Goal: Communication & Community: Answer question/provide support

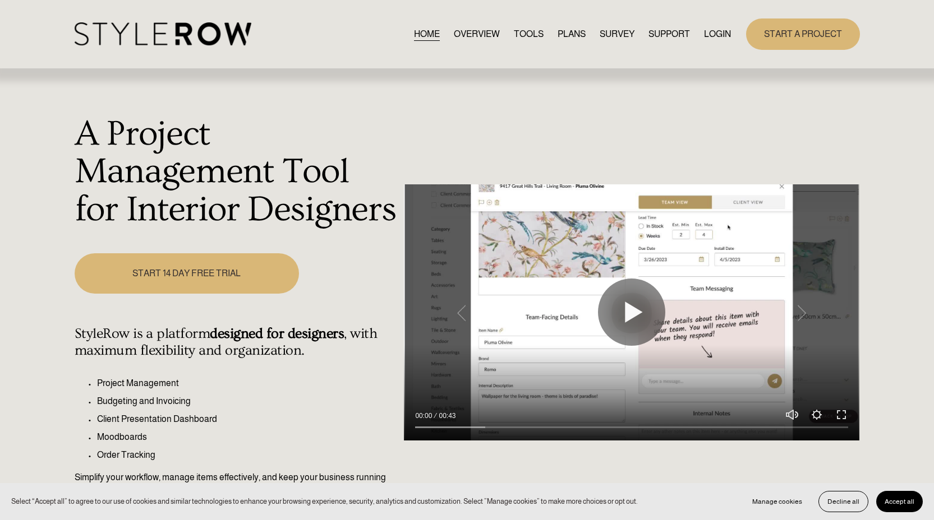
click at [721, 33] on link "LOGIN" at bounding box center [717, 33] width 27 height 15
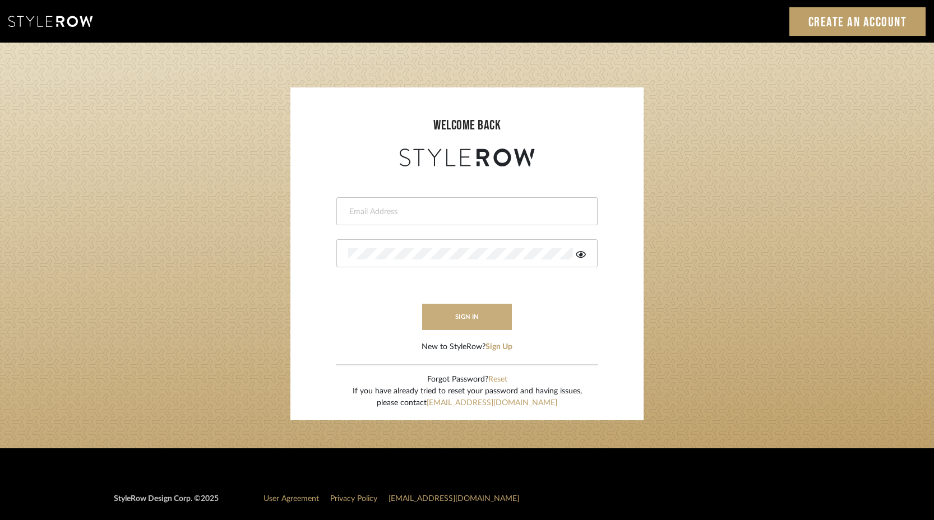
type input "[PERSON_NAME][EMAIL_ADDRESS][DOMAIN_NAME]"
click at [491, 324] on button "sign in" at bounding box center [467, 317] width 90 height 26
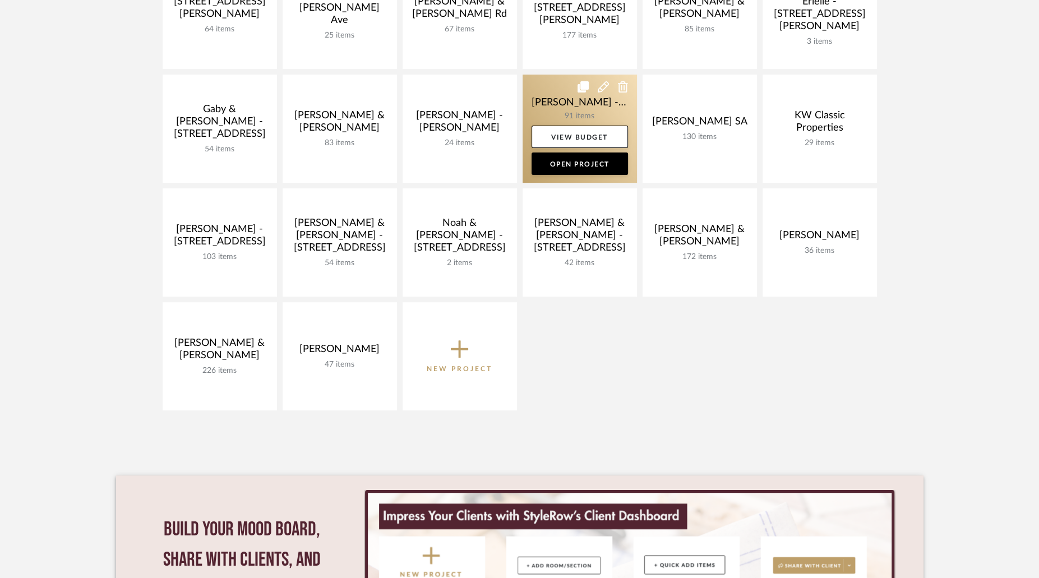
scroll to position [316, 0]
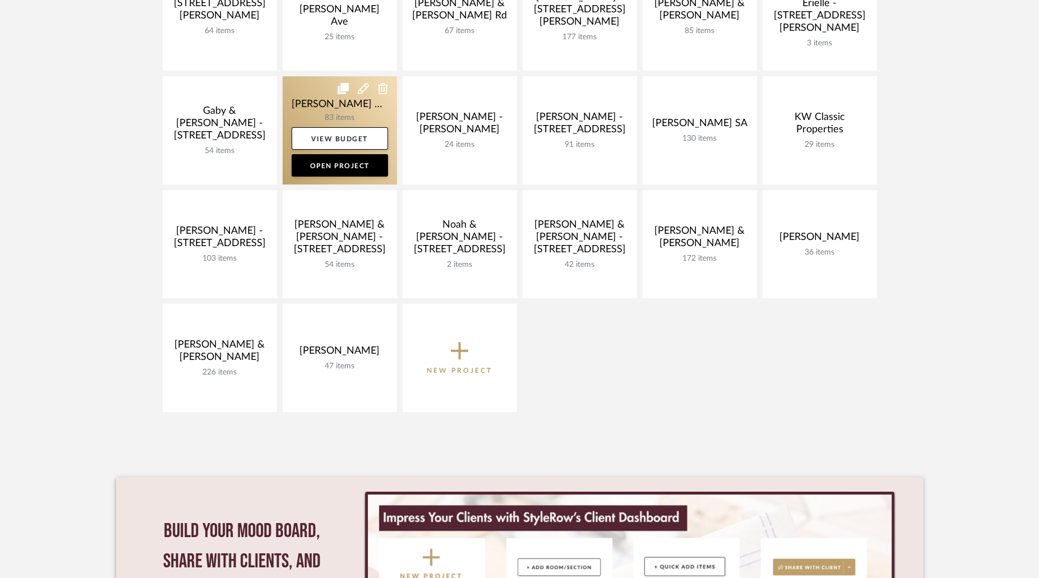
click at [370, 123] on link at bounding box center [340, 130] width 114 height 108
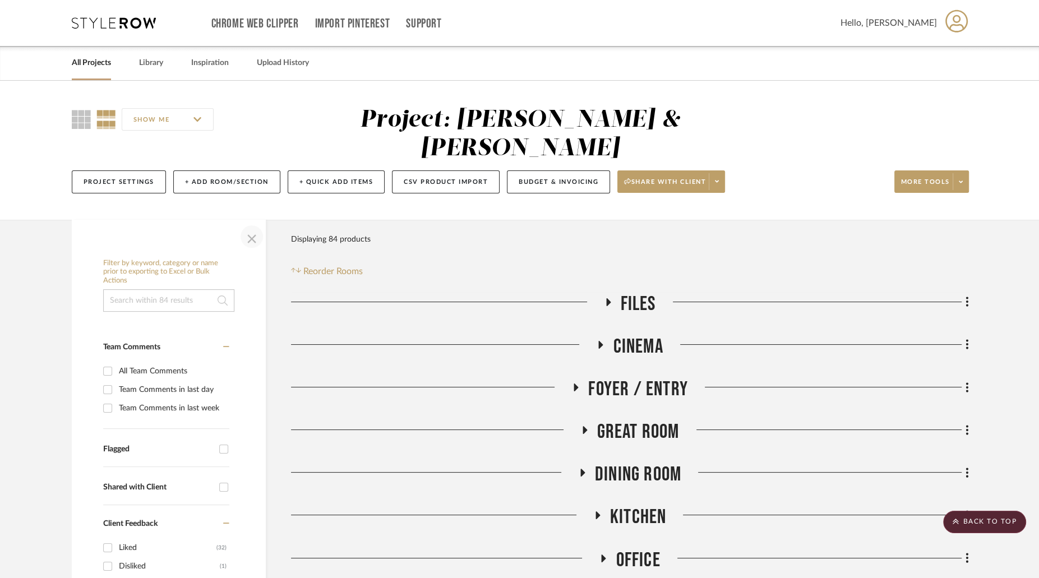
click at [247, 223] on span "button" at bounding box center [251, 236] width 27 height 27
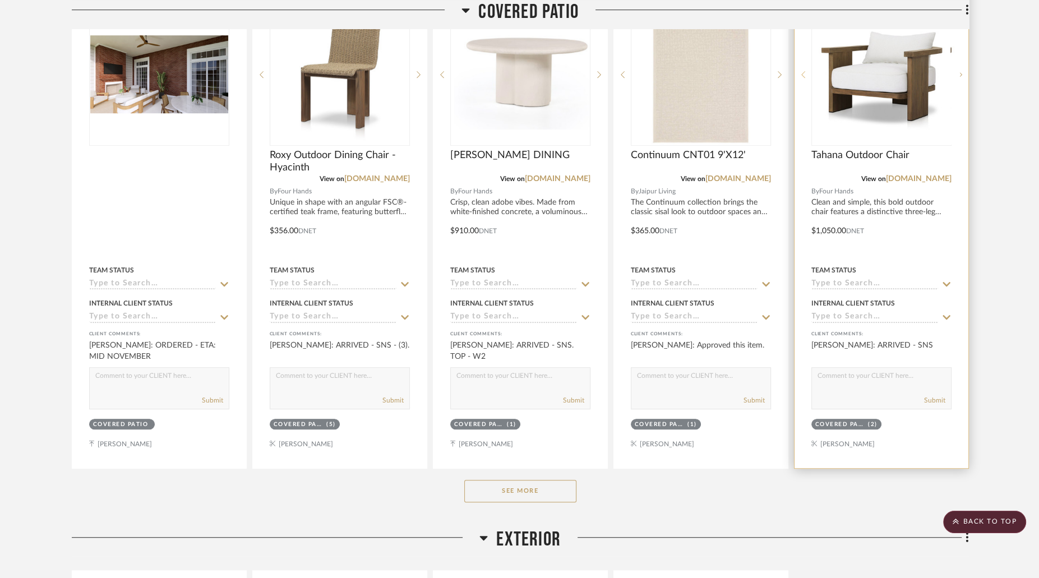
scroll to position [756, 0]
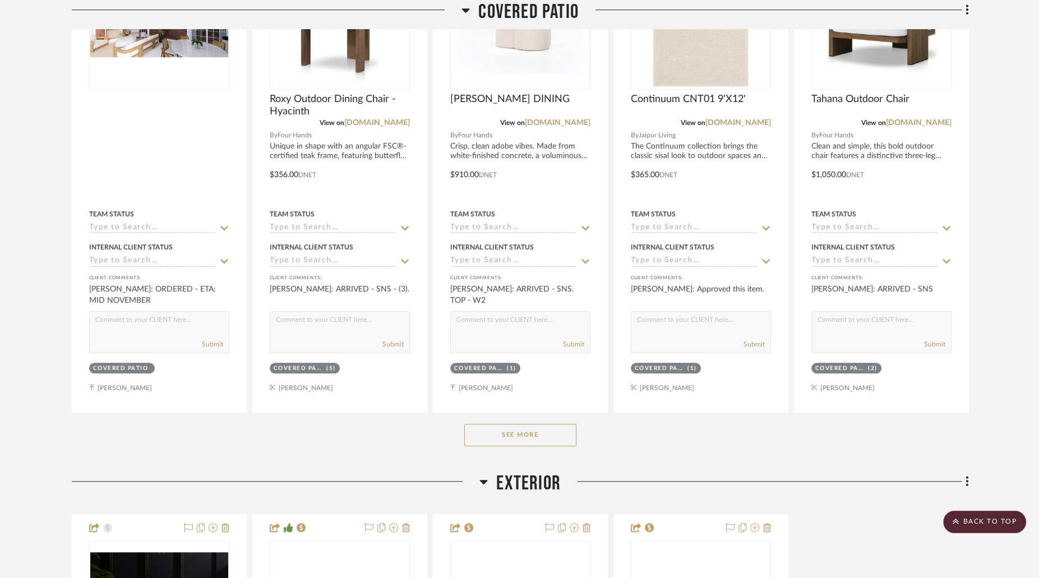
click at [504, 424] on button "See More" at bounding box center [520, 435] width 112 height 22
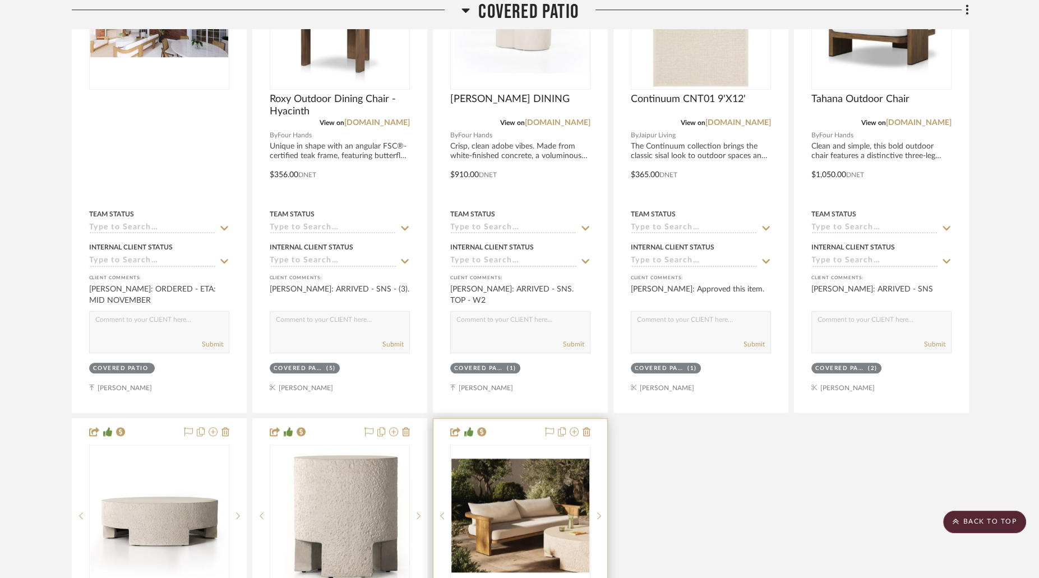
click at [0, 0] on img at bounding box center [0, 0] width 0 height 0
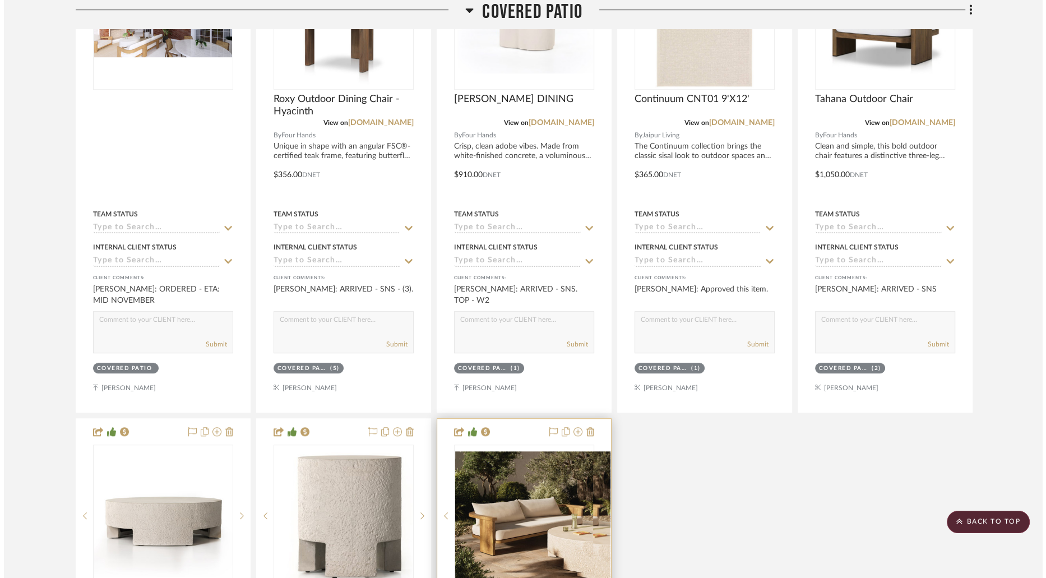
scroll to position [0, 0]
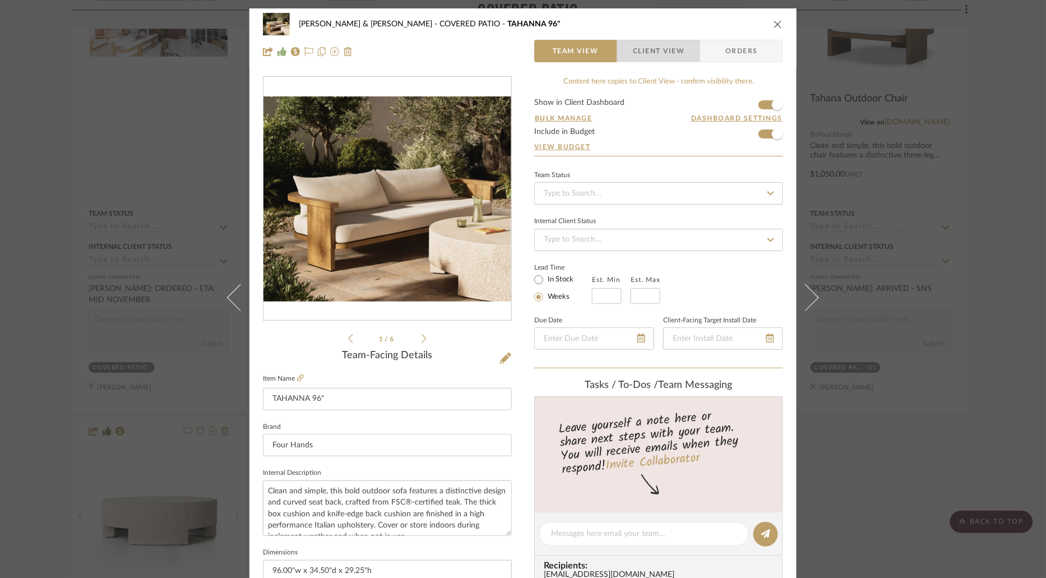
click at [651, 47] on span "Client View" at bounding box center [659, 51] width 52 height 22
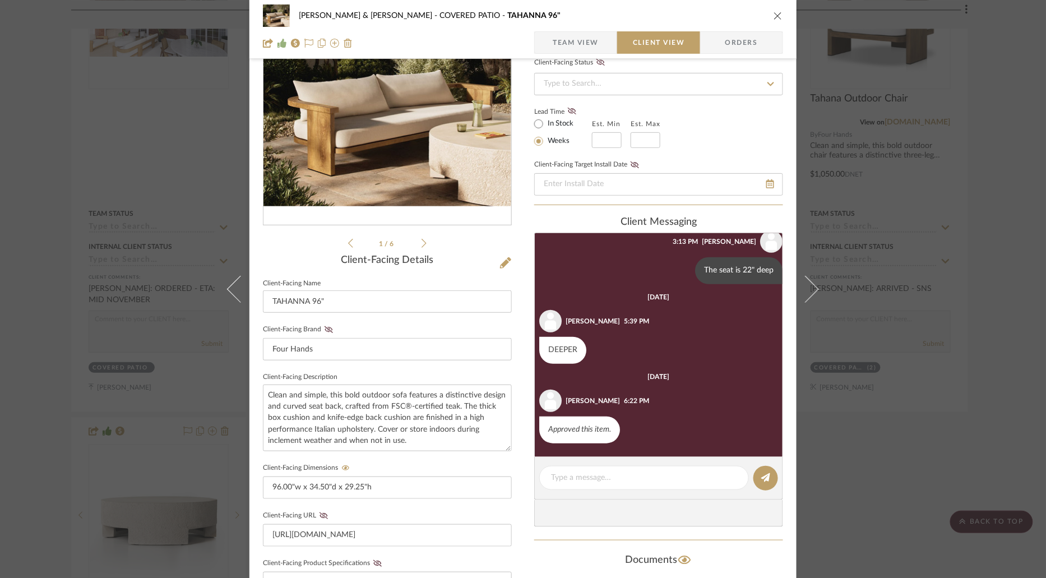
scroll to position [114, 0]
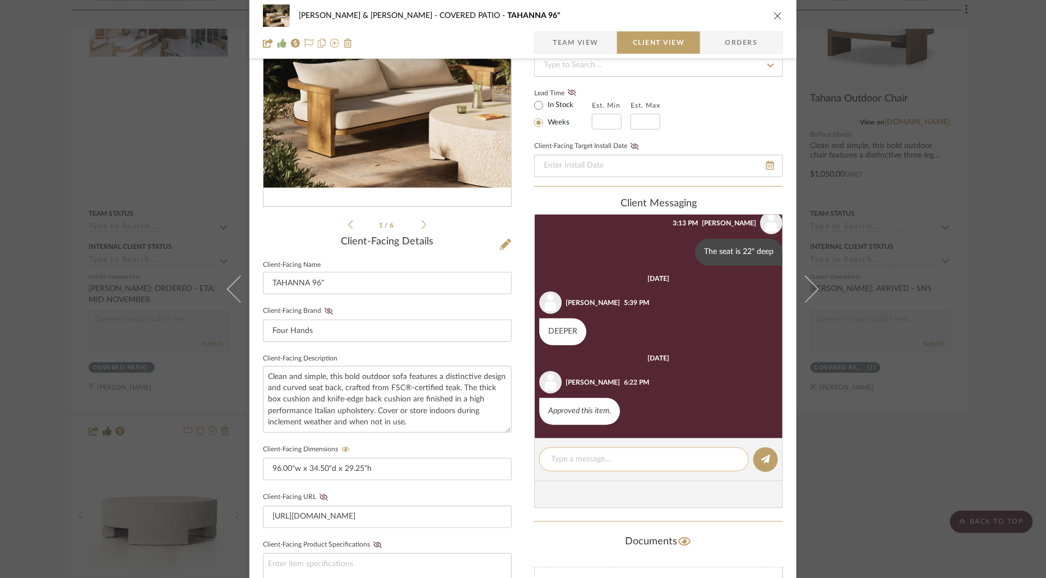
click at [619, 454] on textarea at bounding box center [644, 460] width 186 height 12
type textarea "SHIPPED"
click at [760, 467] on button at bounding box center [766, 460] width 25 height 25
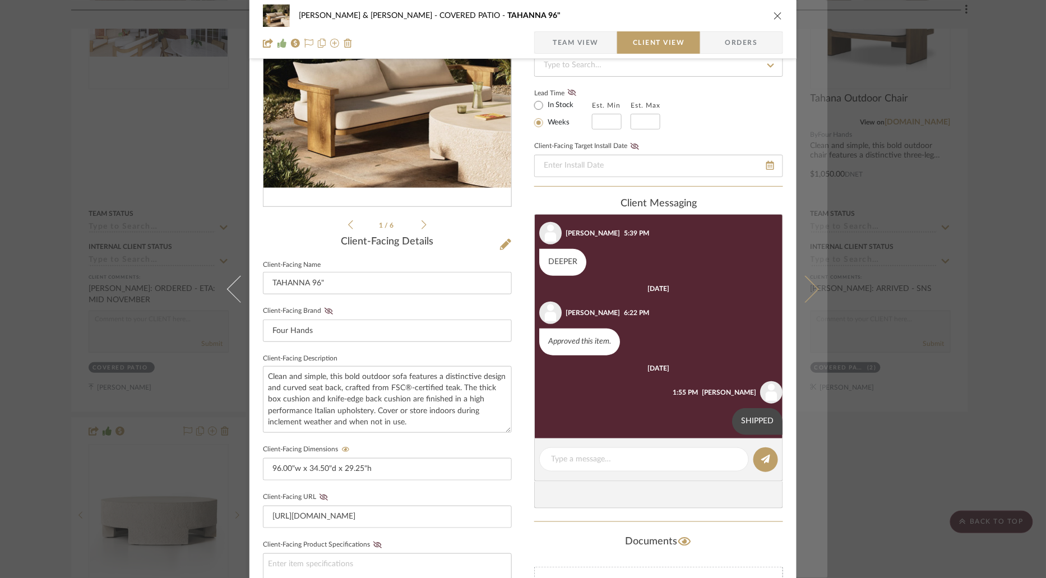
scroll to position [385, 0]
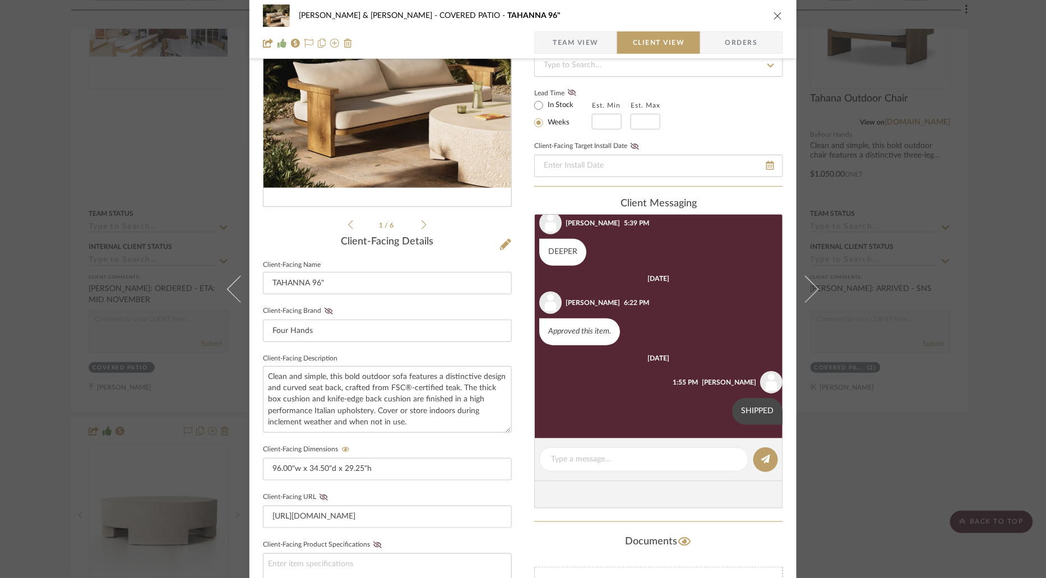
click at [774, 12] on icon "close" at bounding box center [778, 15] width 9 height 9
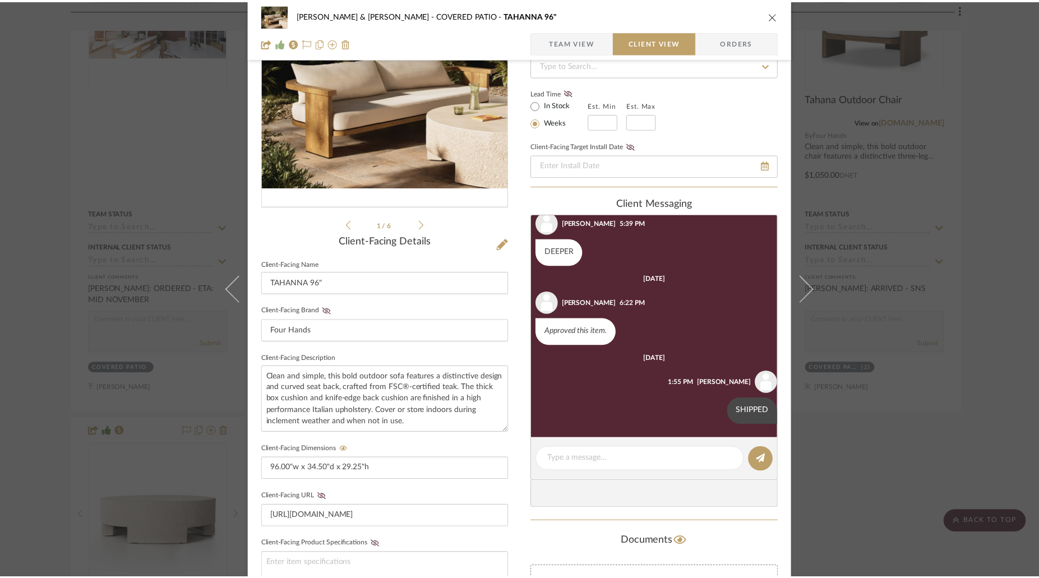
scroll to position [756, 0]
